Goal: Obtain resource: Obtain resource

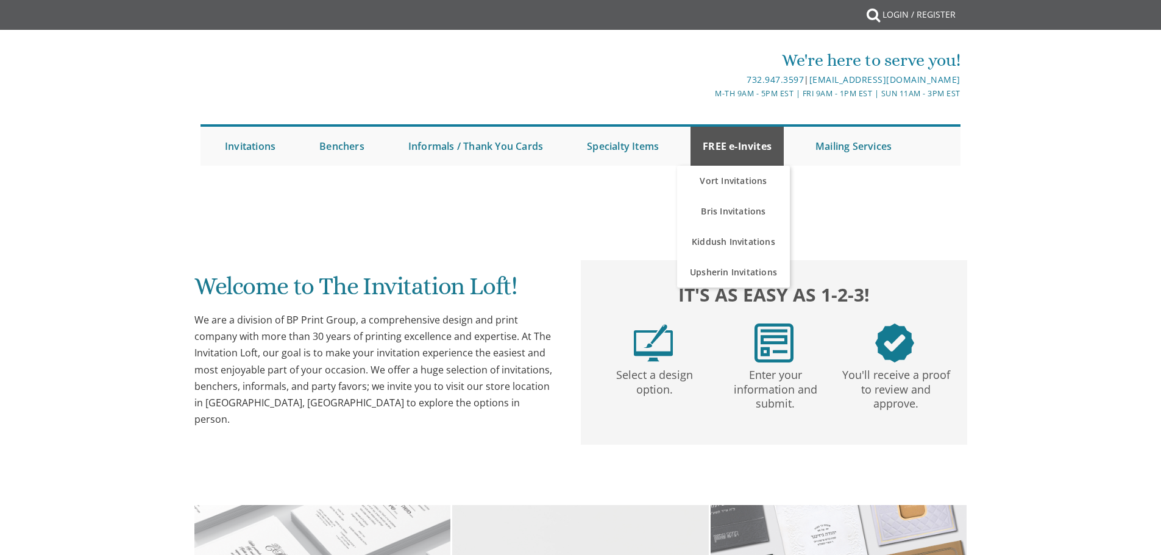
drag, startPoint x: 0, startPoint y: 0, endPoint x: 741, endPoint y: 143, distance: 754.8
click at [741, 143] on link "FREE e-Invites" at bounding box center [737, 146] width 93 height 39
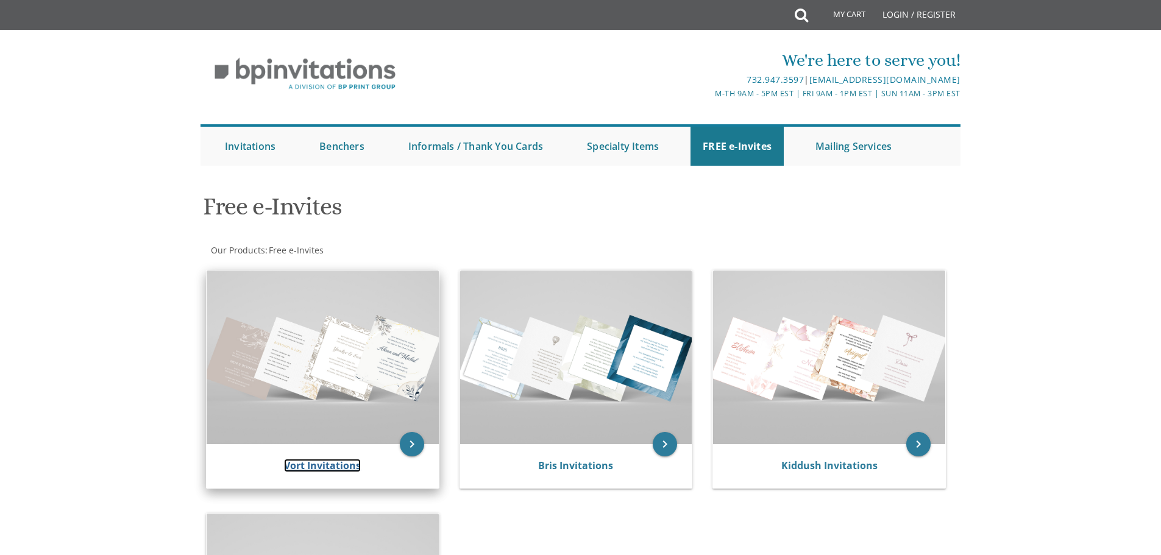
click at [316, 464] on link "Vort Invitations" at bounding box center [322, 465] width 77 height 13
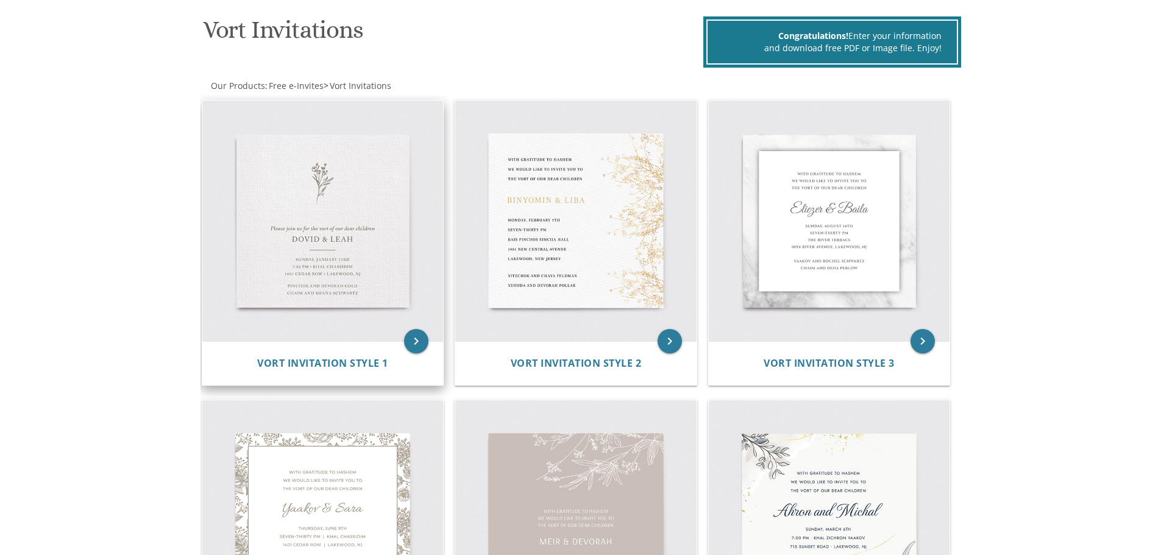
scroll to position [183, 0]
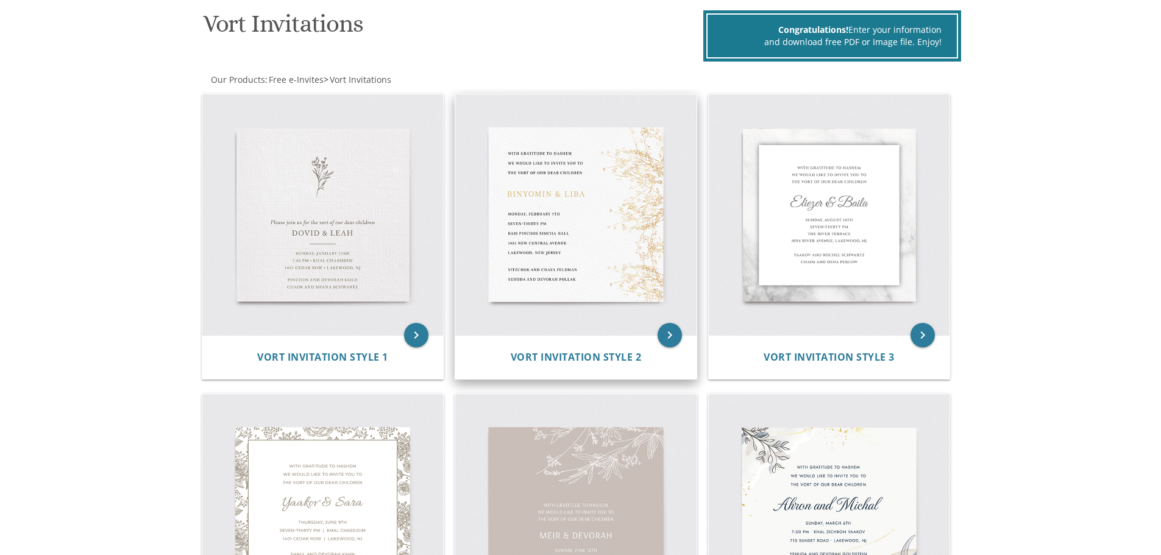
click at [605, 221] on img at bounding box center [575, 214] width 241 height 241
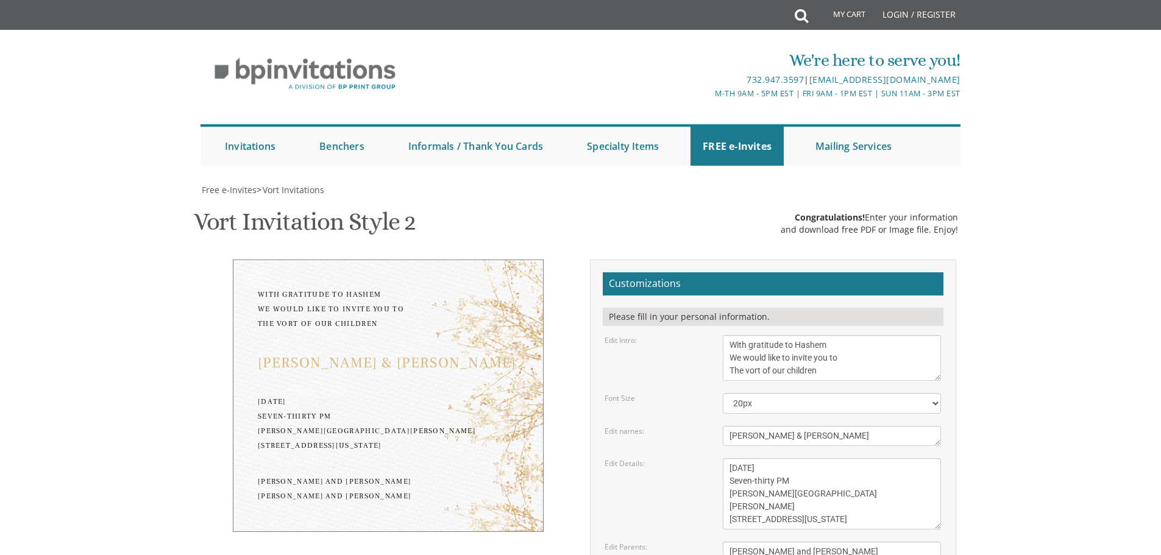
scroll to position [122, 0]
click at [934, 393] on select "20px 30px 40px 50px" at bounding box center [832, 403] width 218 height 21
select select "40px"
click at [723, 393] on select "20px 30px 40px 50px" at bounding box center [832, 403] width 218 height 21
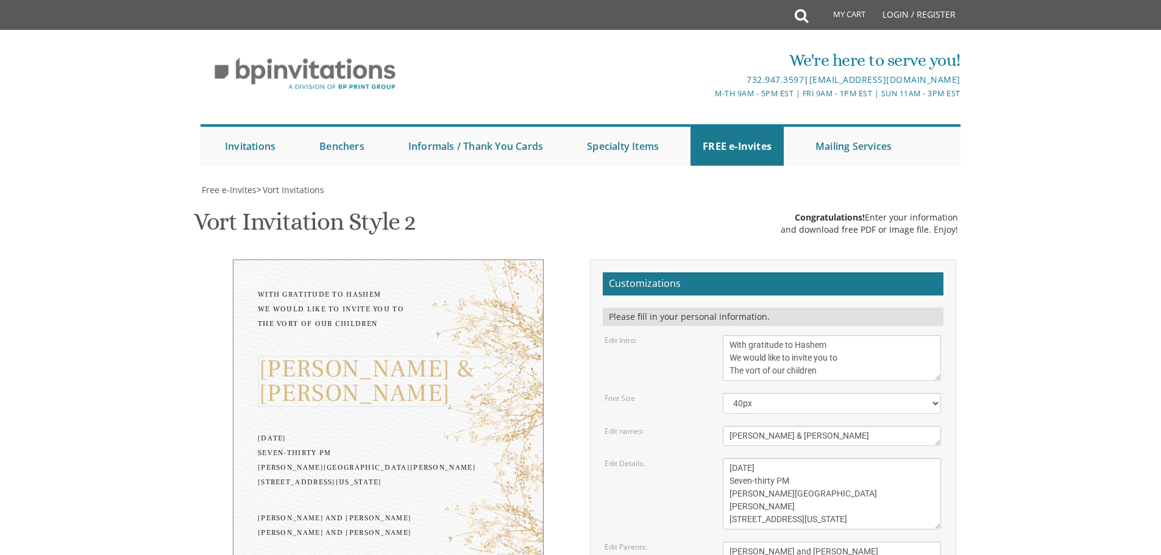
drag, startPoint x: 837, startPoint y: 317, endPoint x: 683, endPoint y: 308, distance: 153.8
click at [680, 426] on div "Edit names: [PERSON_NAME] & [PERSON_NAME]" at bounding box center [772, 436] width 355 height 20
type textarea "Simcha & Miti"
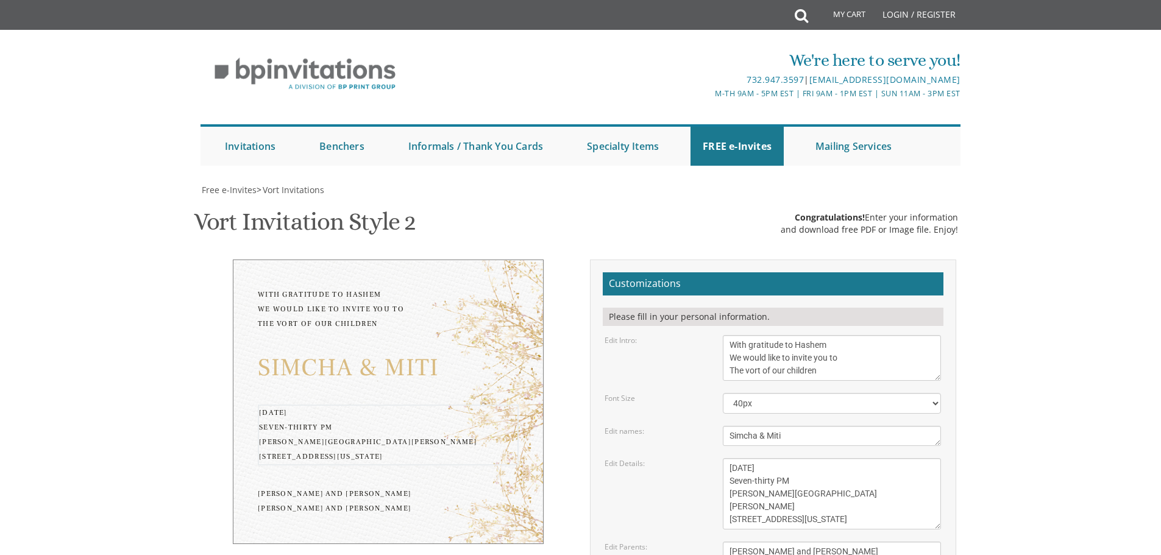
click at [728, 458] on textarea "[DATE] Seven-thirty PM [PERSON_NAME][GEOGRAPHIC_DATA][PERSON_NAME] [STREET_ADDR…" at bounding box center [832, 493] width 218 height 71
click at [731, 458] on textarea "[DATE] Seven-thirty PM [PERSON_NAME][GEOGRAPHIC_DATA][PERSON_NAME] [STREET_ADDR…" at bounding box center [832, 493] width 218 height 71
click at [730, 458] on textarea "[DATE] Seven-thirty PM [PERSON_NAME][GEOGRAPHIC_DATA][PERSON_NAME] [STREET_ADDR…" at bounding box center [832, 493] width 218 height 71
type textarea "[DATE] Seven-thirty PM [GEOGRAPHIC_DATA] [STREET_ADDRESS][US_STATE]"
drag, startPoint x: 725, startPoint y: 430, endPoint x: 731, endPoint y: 428, distance: 6.4
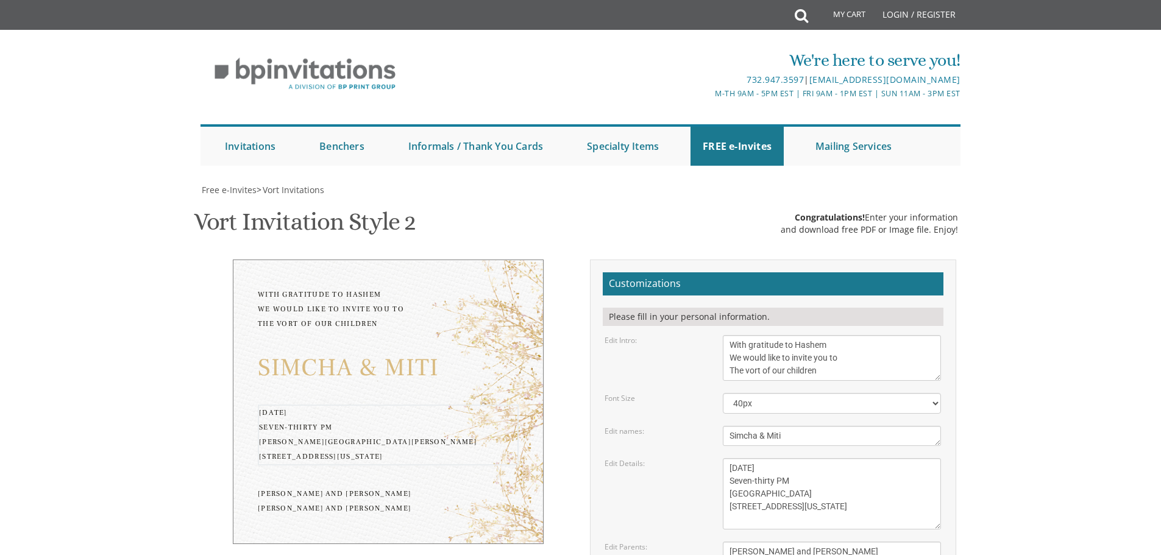
click at [729, 542] on textarea "[PERSON_NAME] and [PERSON_NAME] [PERSON_NAME] and [PERSON_NAME]" at bounding box center [832, 558] width 218 height 33
click at [739, 542] on textarea "[PERSON_NAME] and [PERSON_NAME] [PERSON_NAME] and [PERSON_NAME]" at bounding box center [832, 558] width 218 height 33
click at [761, 542] on textarea "[PERSON_NAME] and [PERSON_NAME] [PERSON_NAME] and [PERSON_NAME]" at bounding box center [832, 558] width 218 height 33
click at [731, 542] on textarea "[PERSON_NAME] and [PERSON_NAME] [PERSON_NAME] and [PERSON_NAME]" at bounding box center [832, 558] width 218 height 33
click at [785, 542] on textarea "[PERSON_NAME] and [PERSON_NAME] [PERSON_NAME] and [PERSON_NAME]" at bounding box center [832, 558] width 218 height 33
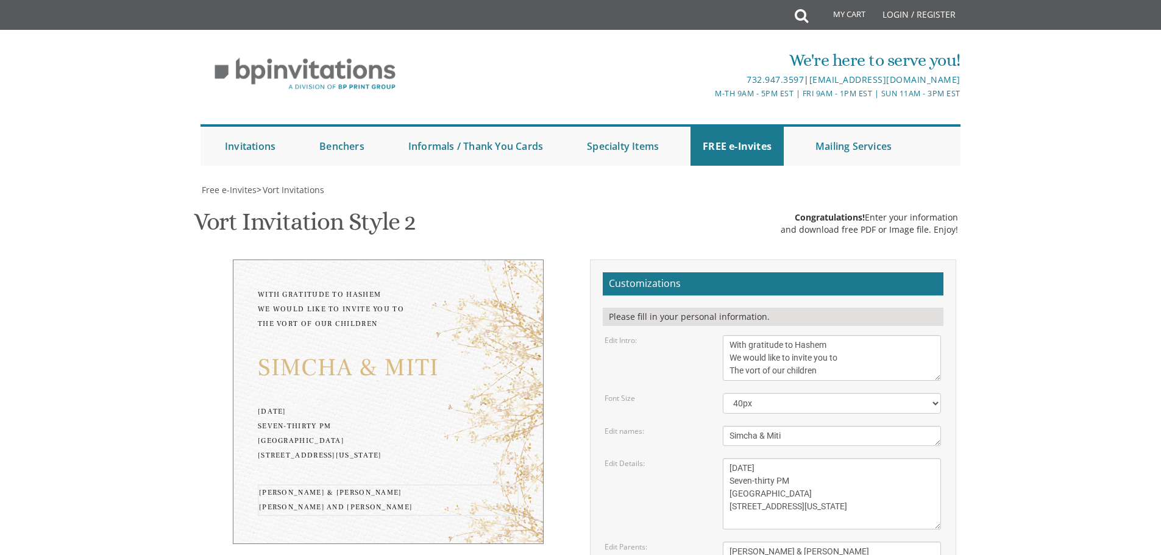
type textarea "[PERSON_NAME] & [PERSON_NAME] [PERSON_NAME] & [PERSON_NAME]"
type input "[EMAIL_ADDRESS][DOMAIN_NAME]"
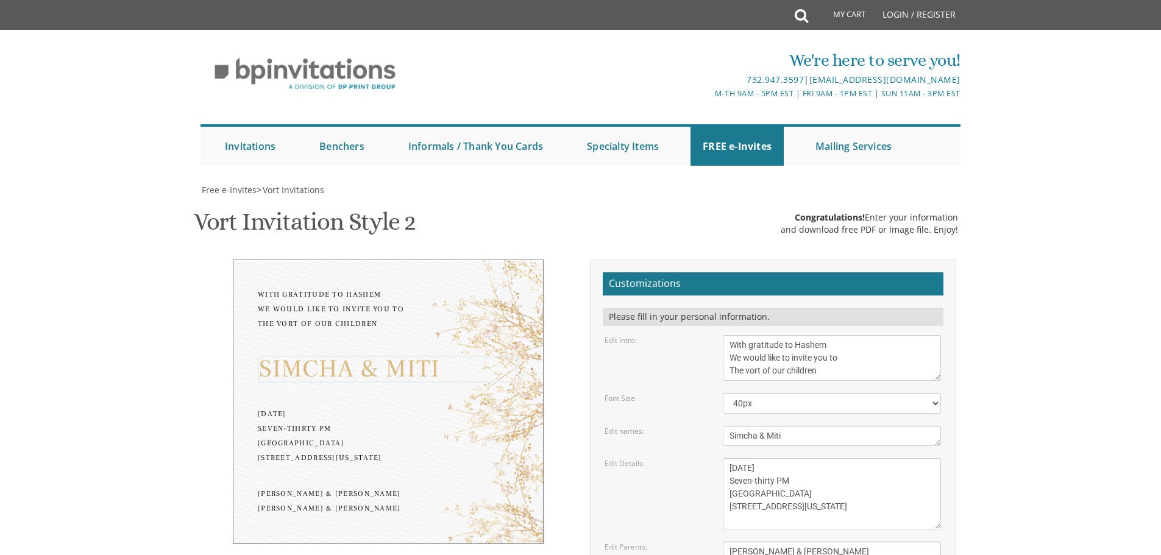
click at [789, 426] on textarea "[PERSON_NAME] & [PERSON_NAME]" at bounding box center [832, 436] width 218 height 20
type textarea "Simcha & Miri"
